Goal: Information Seeking & Learning: Check status

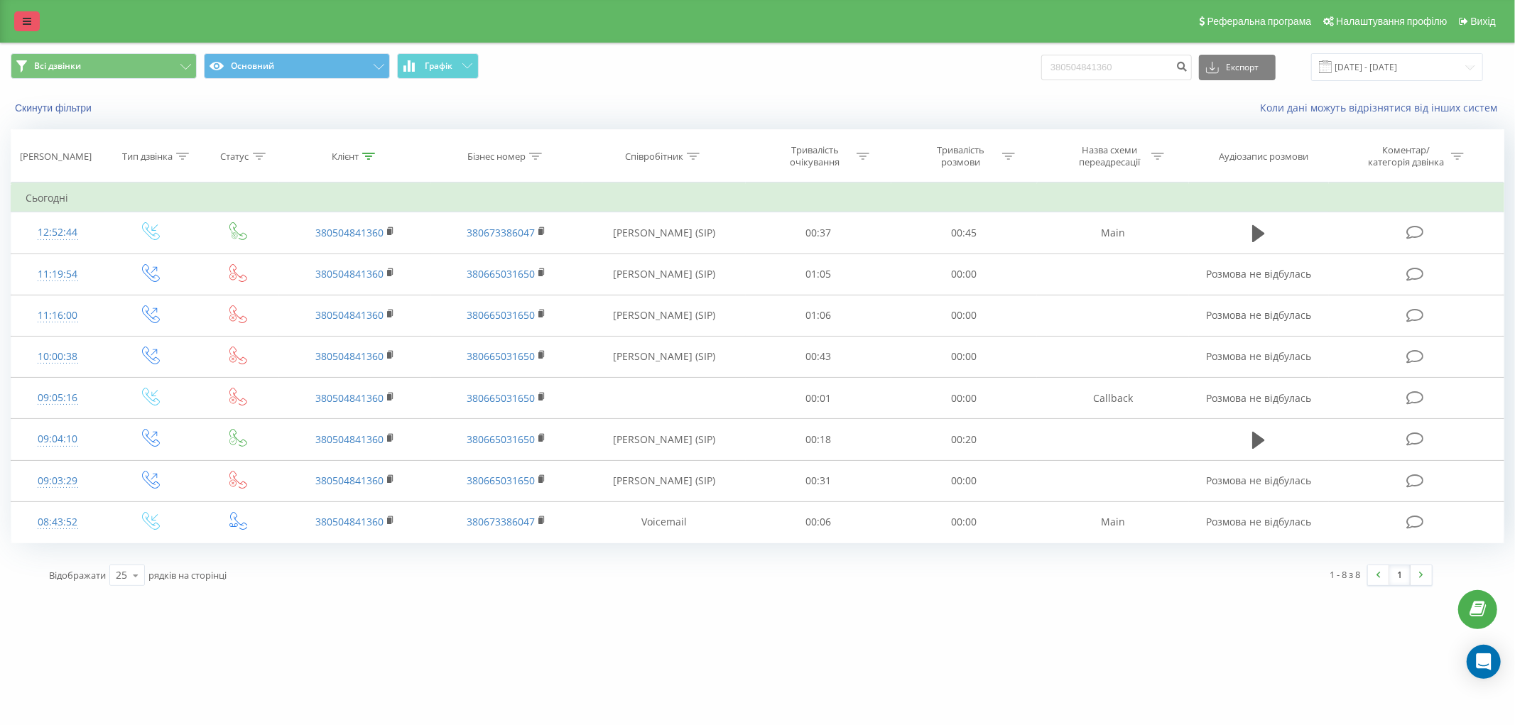
click at [30, 18] on icon at bounding box center [27, 21] width 9 height 10
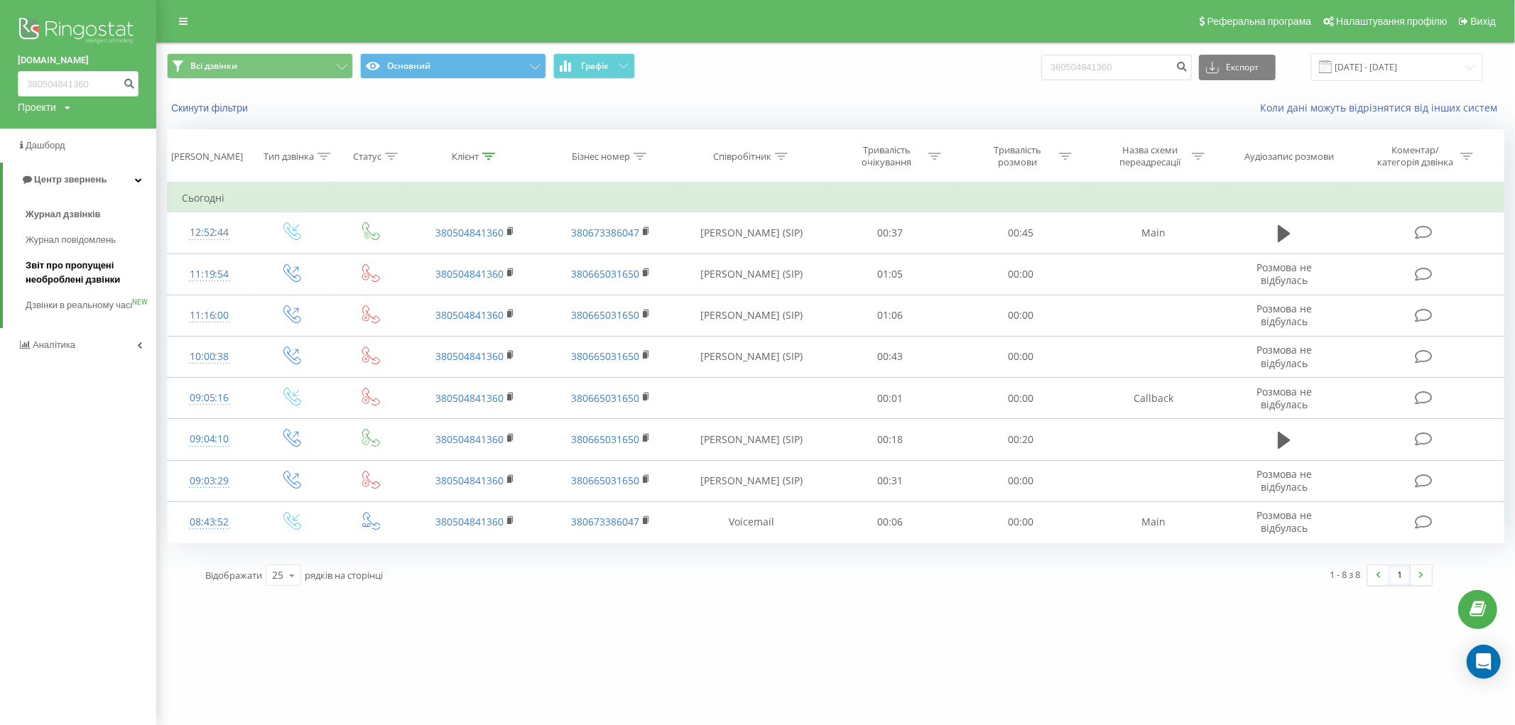
click at [80, 267] on span "Звіт про пропущені необроблені дзвінки" at bounding box center [88, 273] width 124 height 28
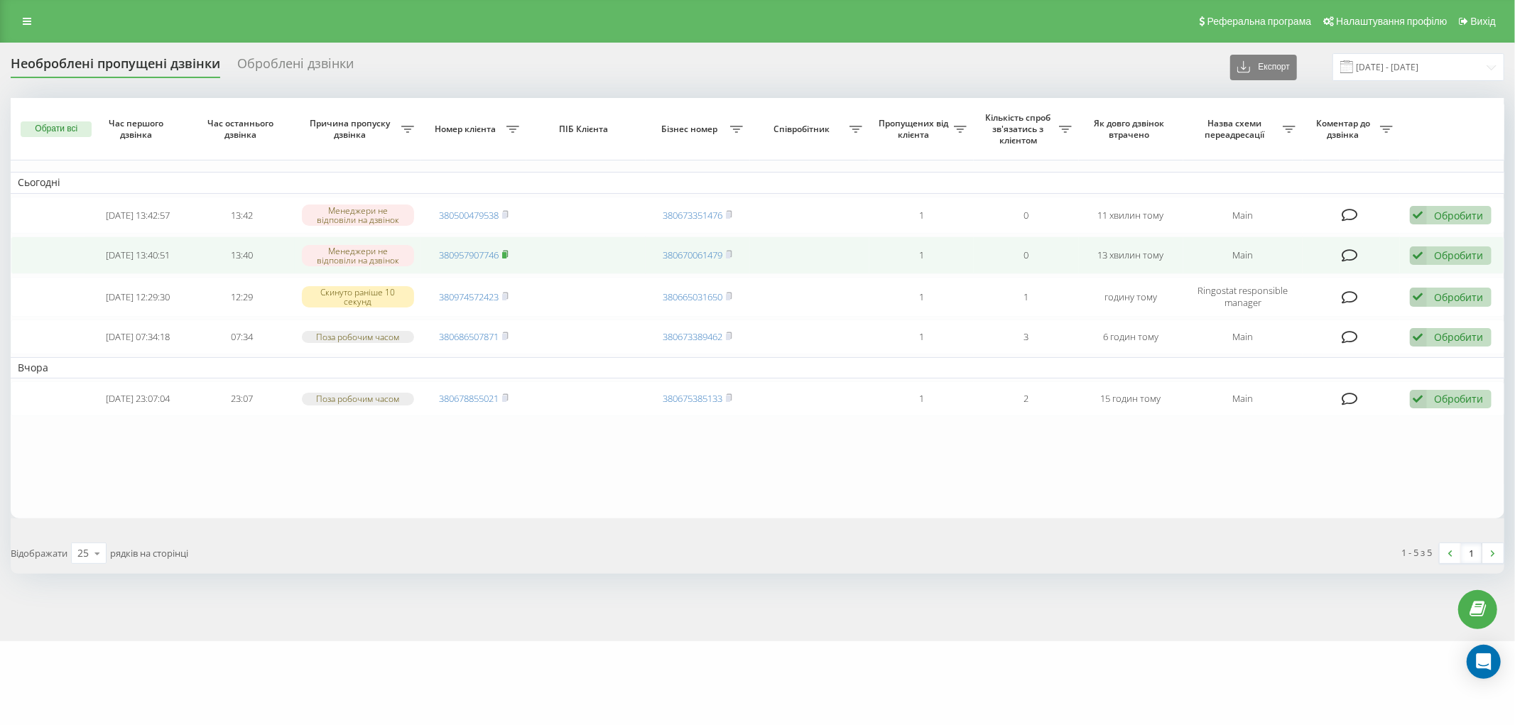
click at [505, 252] on rect at bounding box center [504, 255] width 4 height 6
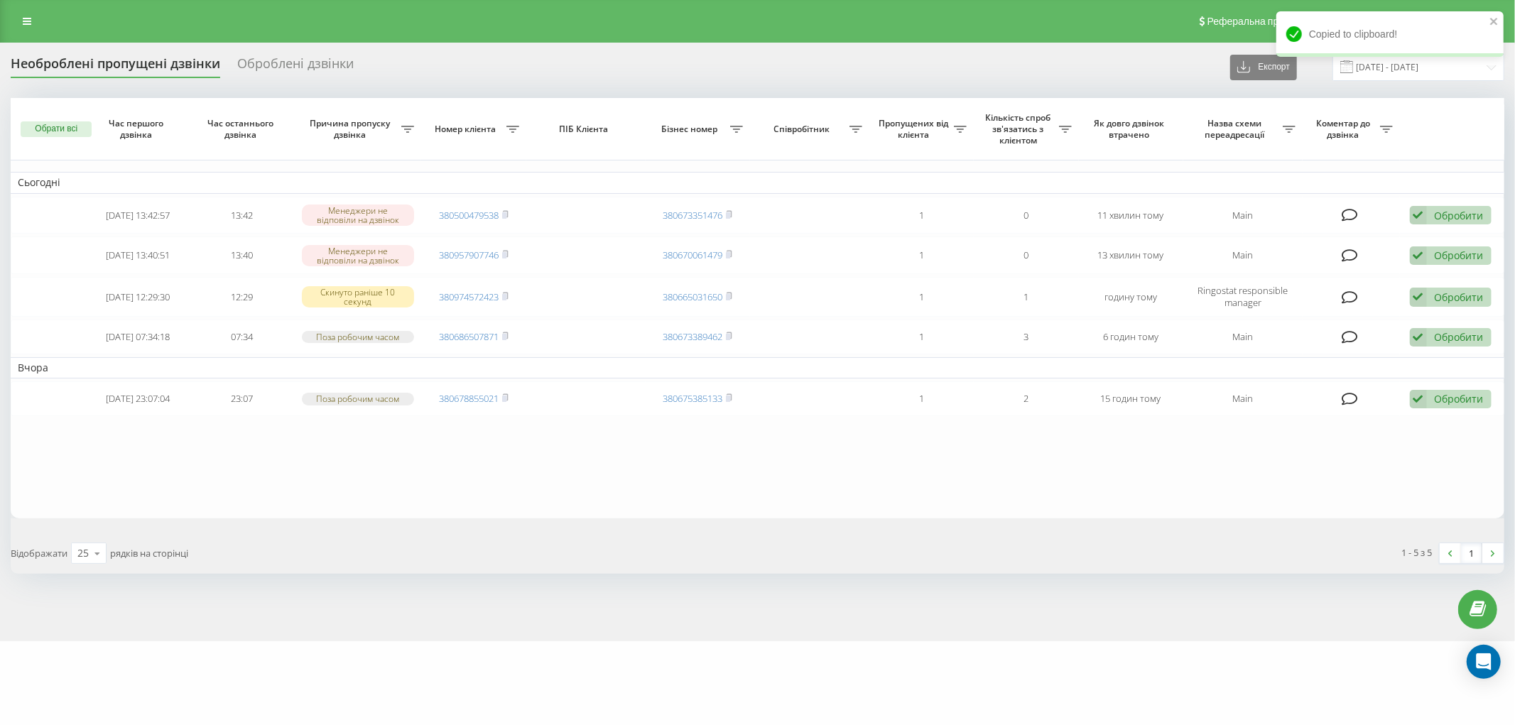
click at [86, 57] on div "Необроблені пропущені дзвінки" at bounding box center [116, 67] width 210 height 22
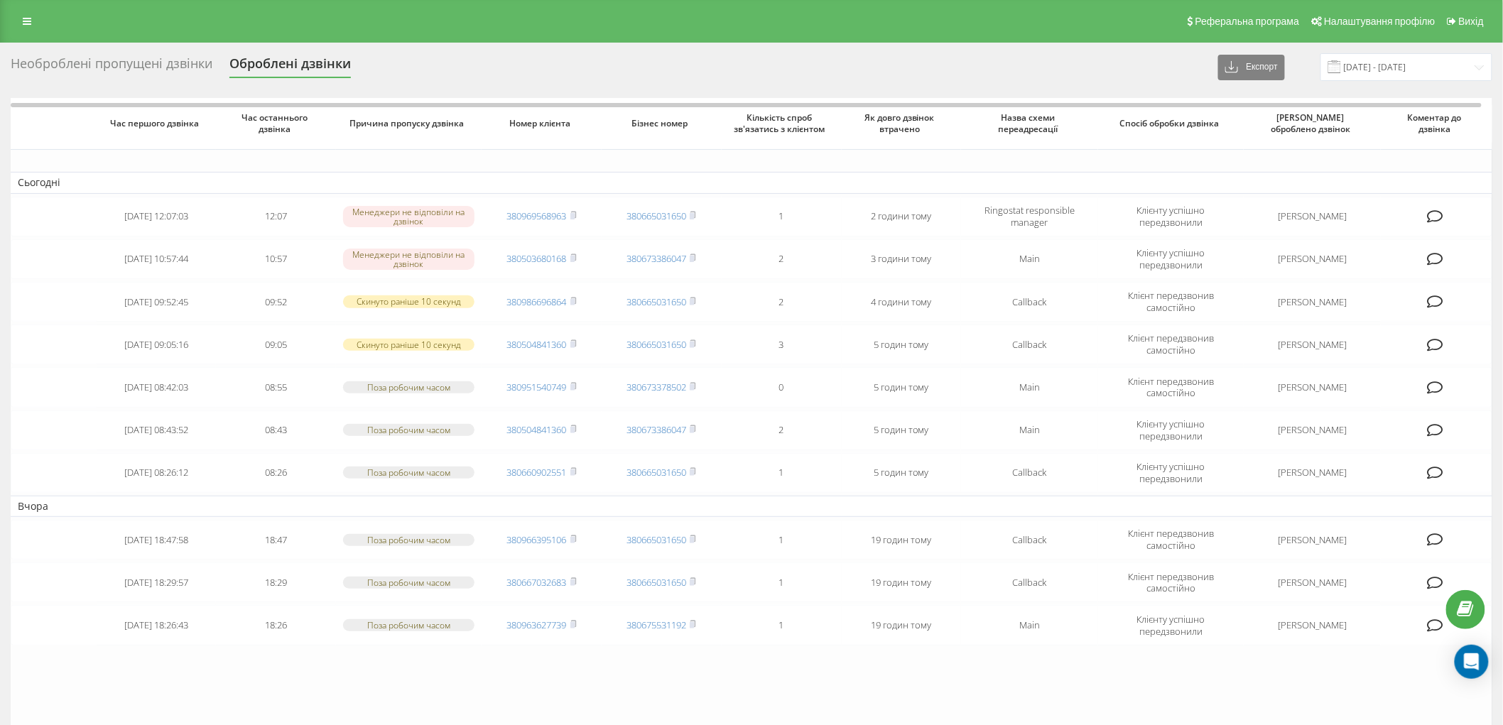
click at [97, 58] on div "Необроблені пропущені дзвінки" at bounding box center [112, 67] width 202 height 22
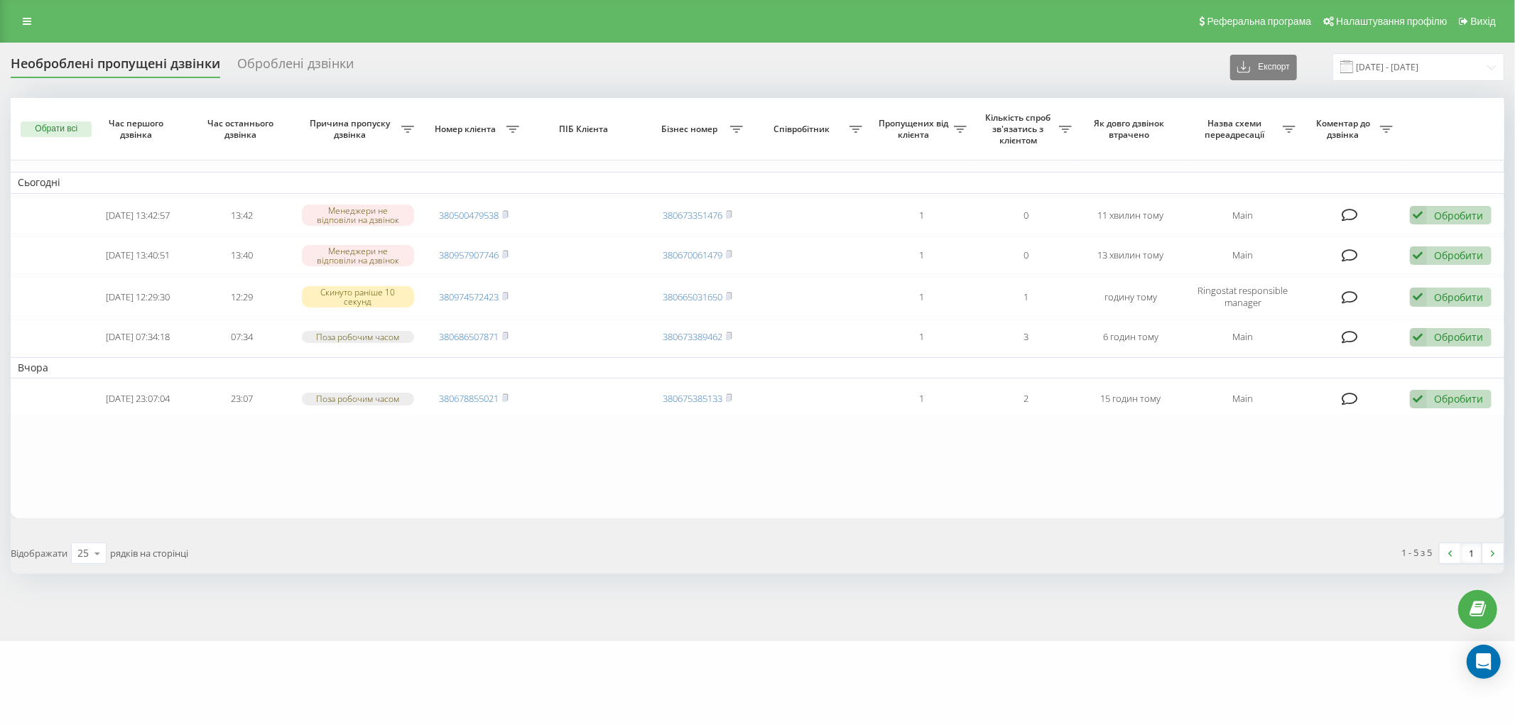
click at [94, 73] on div "Необроблені пропущені дзвінки" at bounding box center [116, 67] width 210 height 22
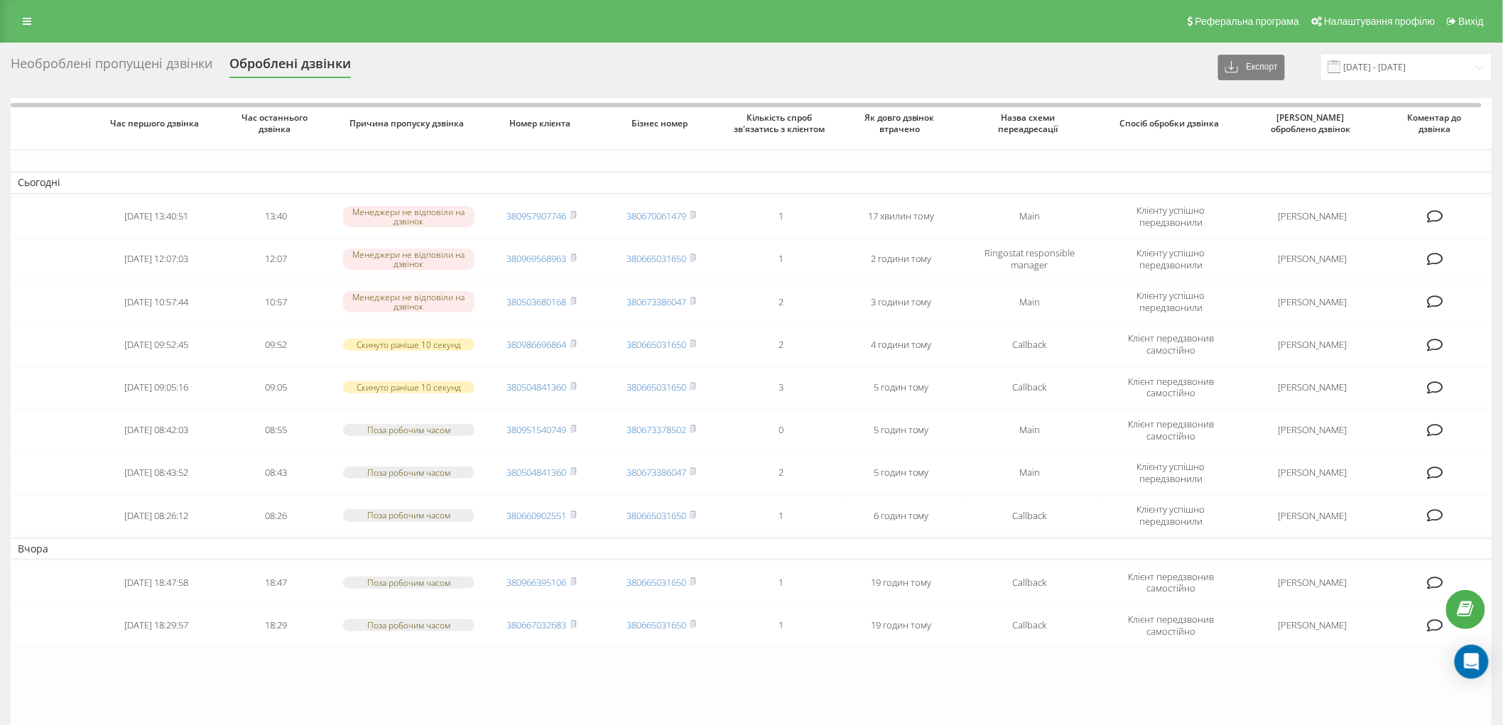
click at [159, 63] on div "Необроблені пропущені дзвінки" at bounding box center [112, 67] width 202 height 22
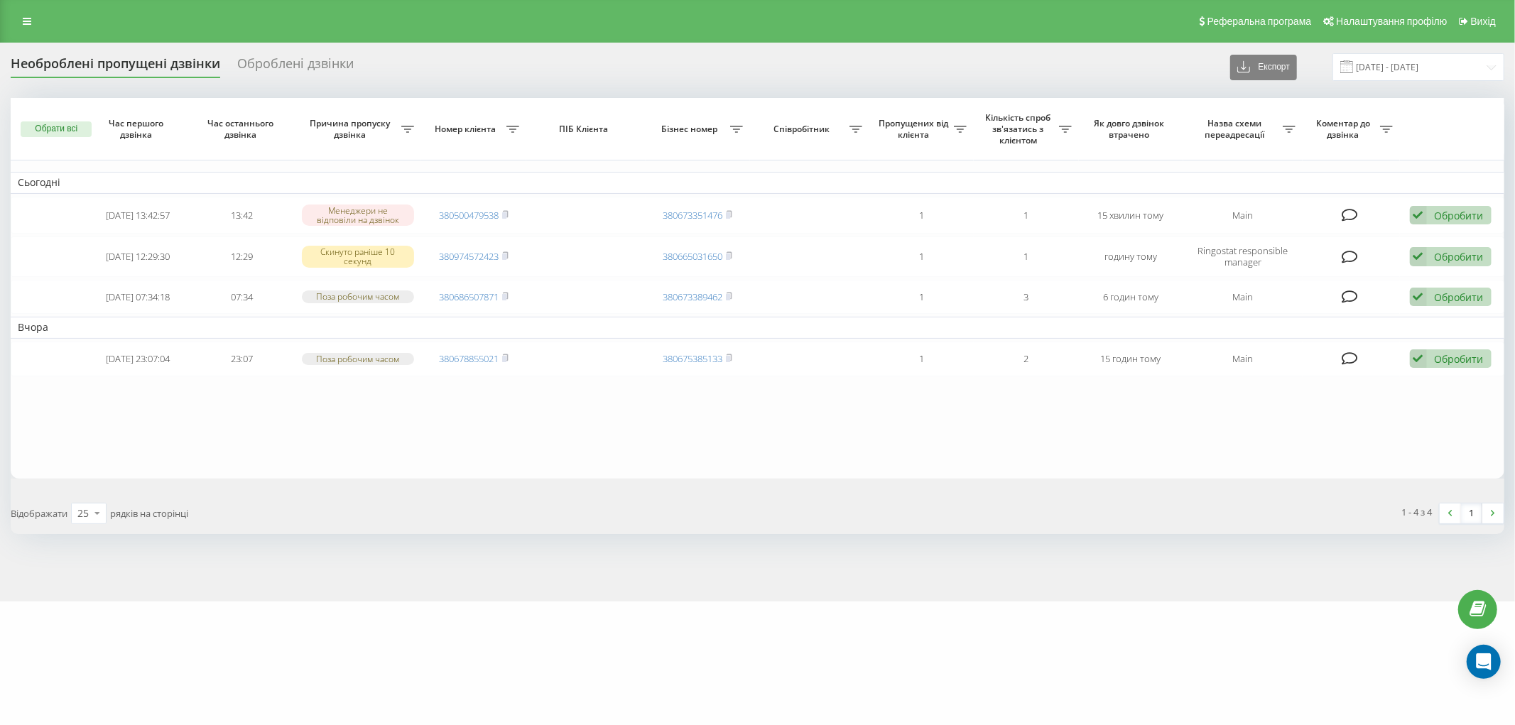
click at [124, 59] on div "Необроблені пропущені дзвінки" at bounding box center [116, 67] width 210 height 22
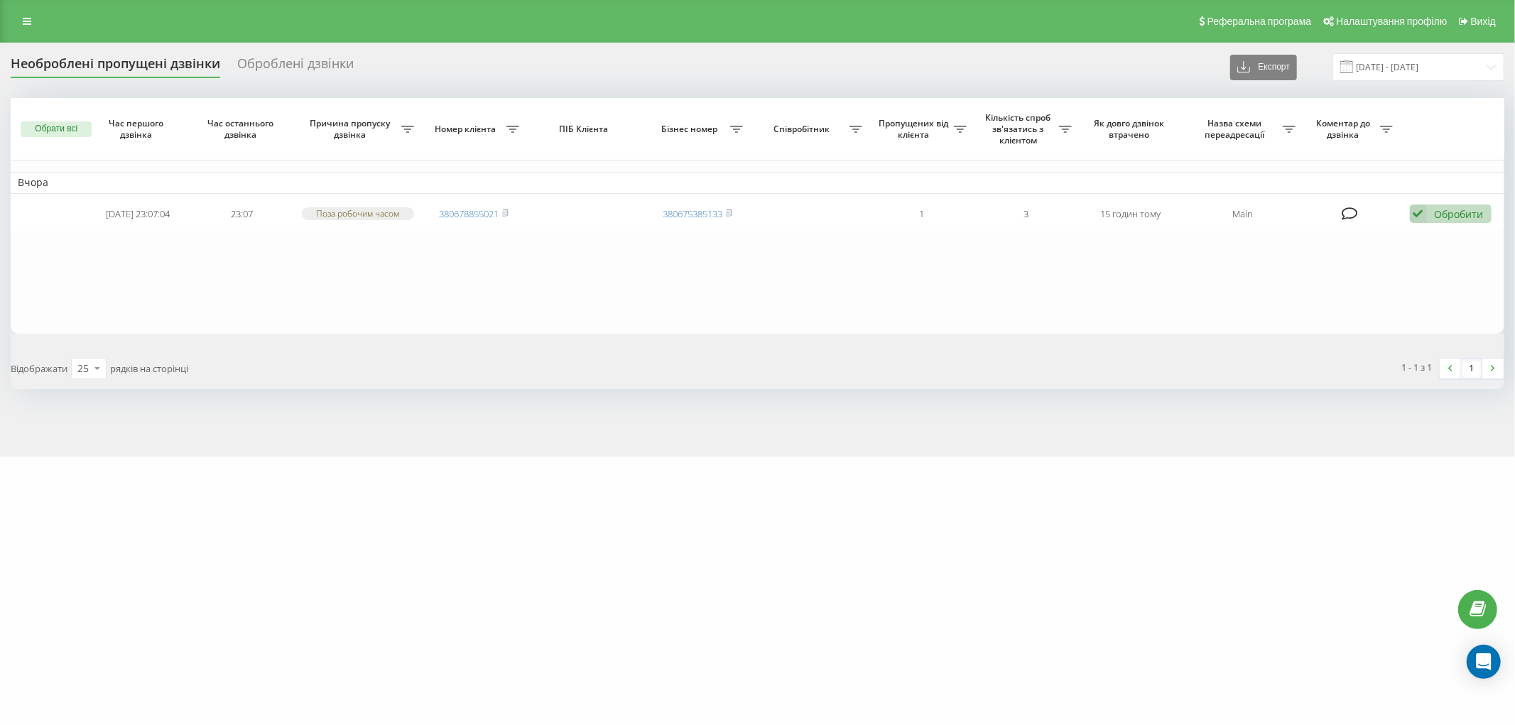
click at [105, 53] on div "Необроблені пропущені дзвінки Оброблені дзвінки Експорт .csv .xlsx 19.07.2025 -…" at bounding box center [758, 67] width 1494 height 28
drag, startPoint x: 96, startPoint y: 67, endPoint x: 87, endPoint y: 14, distance: 53.3
click at [95, 67] on div "Необроблені пропущені дзвінки" at bounding box center [116, 67] width 210 height 22
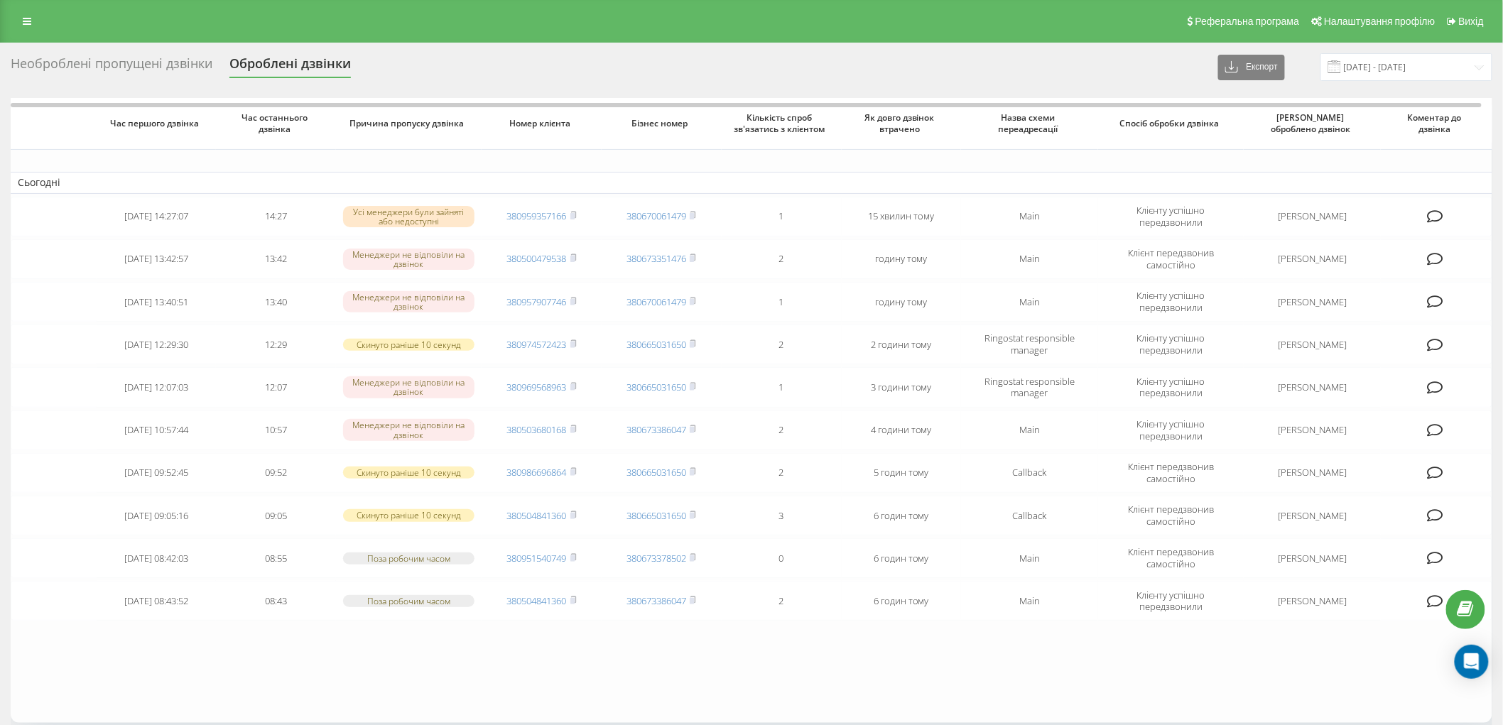
click at [55, 64] on div "Необроблені пропущені дзвінки" at bounding box center [112, 67] width 202 height 22
